Goal: Information Seeking & Learning: Learn about a topic

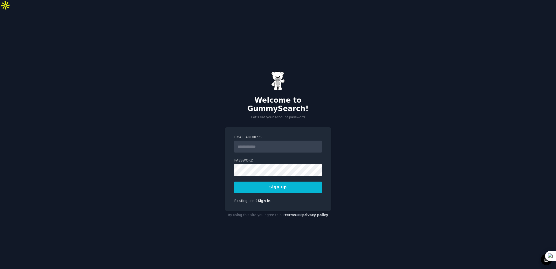
click at [258, 135] on div "Email Address" at bounding box center [277, 144] width 87 height 18
click at [256, 141] on input "Email Address" at bounding box center [277, 147] width 87 height 12
paste input "**********"
type input "**********"
click at [257, 158] on div "Password" at bounding box center [277, 167] width 87 height 18
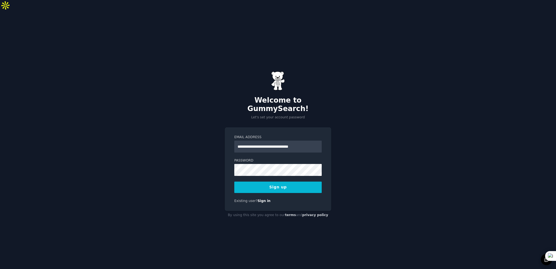
click at [260, 163] on form "**********" at bounding box center [277, 164] width 87 height 58
click at [325, 171] on div "**********" at bounding box center [278, 169] width 106 height 84
click at [311, 181] on button "Sign up" at bounding box center [277, 186] width 87 height 11
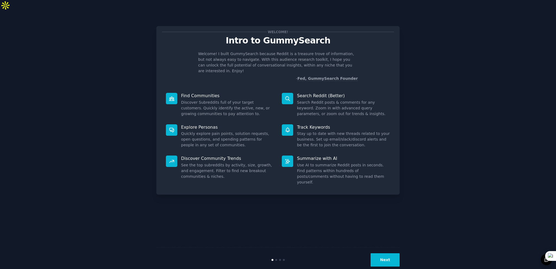
click at [395, 253] on button "Next" at bounding box center [384, 259] width 29 height 13
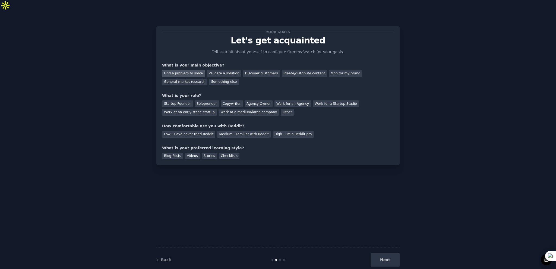
click at [185, 70] on div "Find a problem to solve" at bounding box center [183, 73] width 43 height 7
click at [301, 70] on div "Ideate/distribute content" at bounding box center [304, 73] width 45 height 7
click at [175, 70] on div "Find a problem to solve" at bounding box center [183, 73] width 43 height 7
click at [207, 79] on div "General market research" at bounding box center [184, 82] width 45 height 7
click at [185, 100] on div "Startup Founder" at bounding box center [177, 103] width 31 height 7
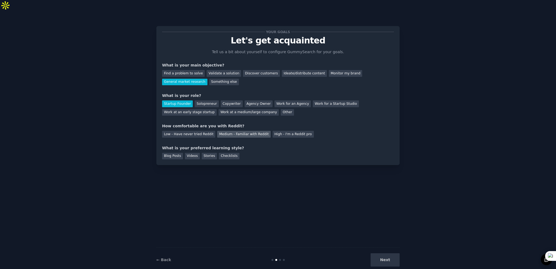
click at [226, 131] on div "Medium - Familiar with Reddit" at bounding box center [243, 134] width 53 height 7
click at [179, 153] on div "Blog Posts" at bounding box center [172, 156] width 21 height 7
click at [386, 253] on button "Next" at bounding box center [384, 259] width 29 height 13
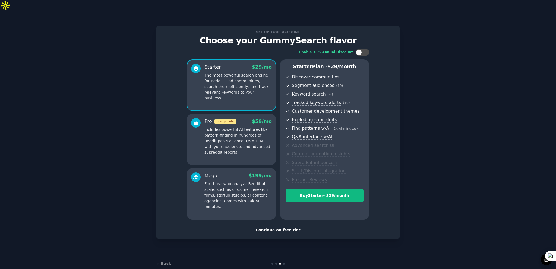
click at [293, 227] on div "Continue on free tier" at bounding box center [278, 230] width 232 height 6
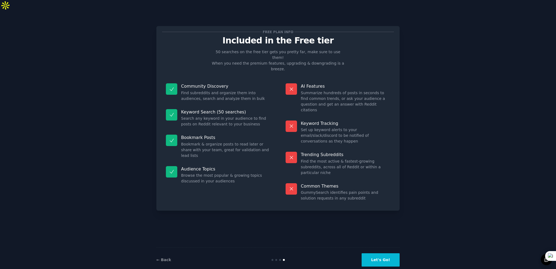
click at [388, 253] on button "Let's Go!" at bounding box center [380, 259] width 38 height 13
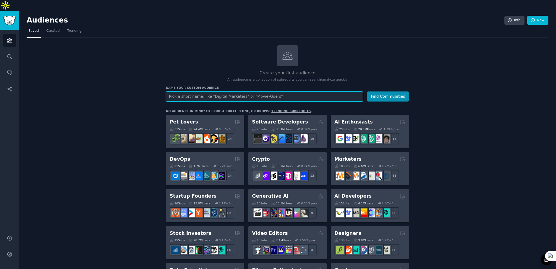
paste input "Agricultural exports"
type input "Agricultural exports"
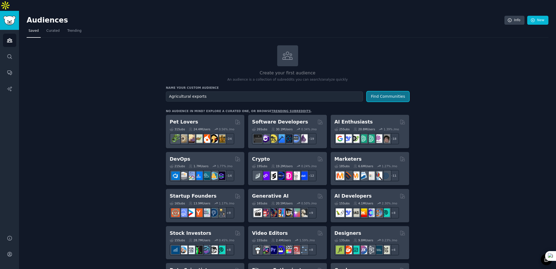
click at [395, 91] on button "Find Communities" at bounding box center [388, 96] width 42 height 10
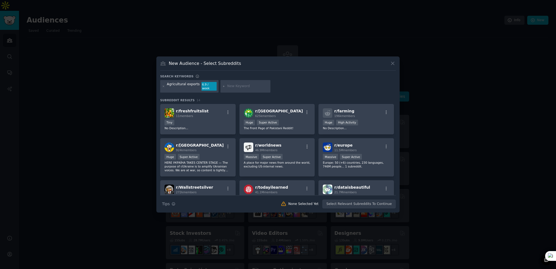
click at [192, 85] on div "Agricultural exports" at bounding box center [183, 86] width 33 height 9
click at [235, 86] on input "text" at bounding box center [247, 86] width 41 height 5
click at [220, 87] on div at bounding box center [245, 86] width 50 height 12
click at [222, 87] on icon at bounding box center [223, 86] width 3 height 3
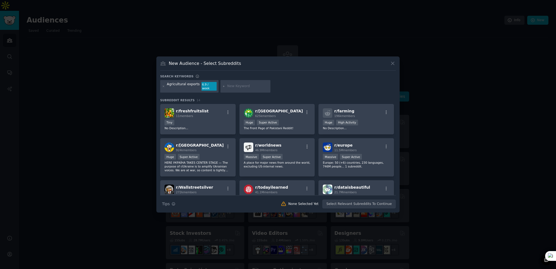
click at [229, 86] on input "text" at bounding box center [247, 86] width 41 height 5
type input "A"
type input "E"
type input "Ẽ"
type input "Exports"
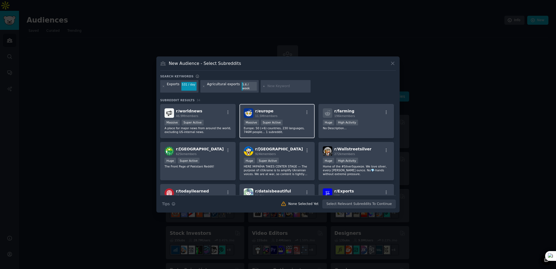
drag, startPoint x: 263, startPoint y: 108, endPoint x: 255, endPoint y: 134, distance: 27.8
click at [255, 134] on div "r/ europe 11.5M members 1,000,000+ members Massive Super Active Europe: 50 (+6)…" at bounding box center [276, 121] width 75 height 34
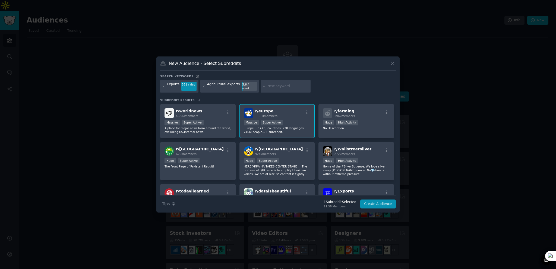
click at [278, 127] on p "Europe: 50 (+6) countries, 230 languages, 746M people… 1 subreddit." at bounding box center [277, 130] width 67 height 8
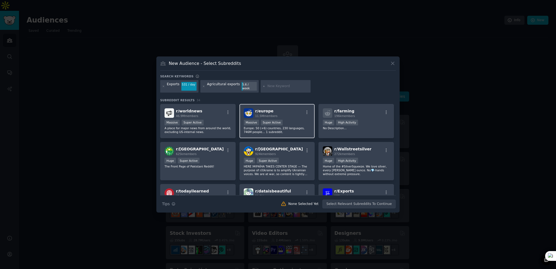
click at [290, 129] on p "Europe: 50 (+6) countries, 230 languages, 746M people… 1 subreddit." at bounding box center [277, 130] width 67 height 8
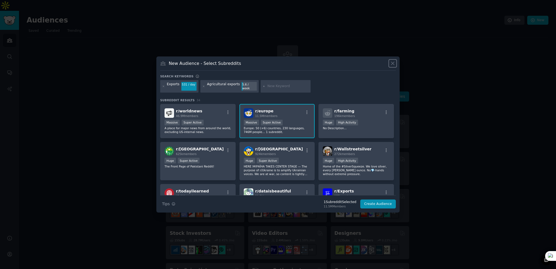
click at [393, 64] on icon at bounding box center [392, 63] width 3 height 3
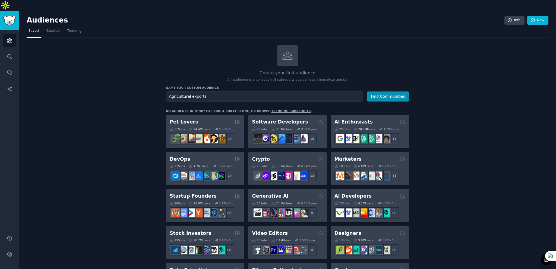
click at [418, 27] on nav "Saved Curated Trending" at bounding box center [287, 32] width 521 height 11
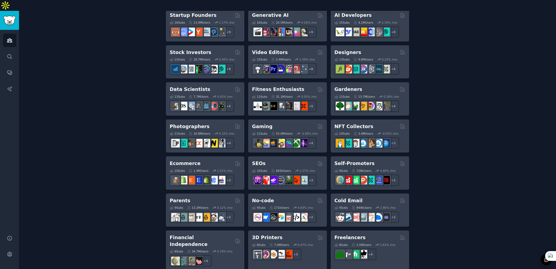
scroll to position [356, 0]
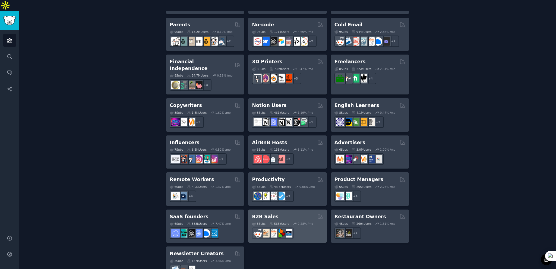
click at [295, 209] on div "B2B Sales 5 Sub s 566k Users 2.28 % /mo" at bounding box center [287, 225] width 78 height 33
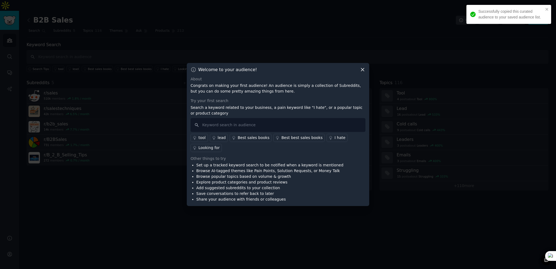
click at [549, 9] on div "Successfully copied this curated audience to your saved audience list." at bounding box center [508, 14] width 85 height 19
